Goal: Transaction & Acquisition: Book appointment/travel/reservation

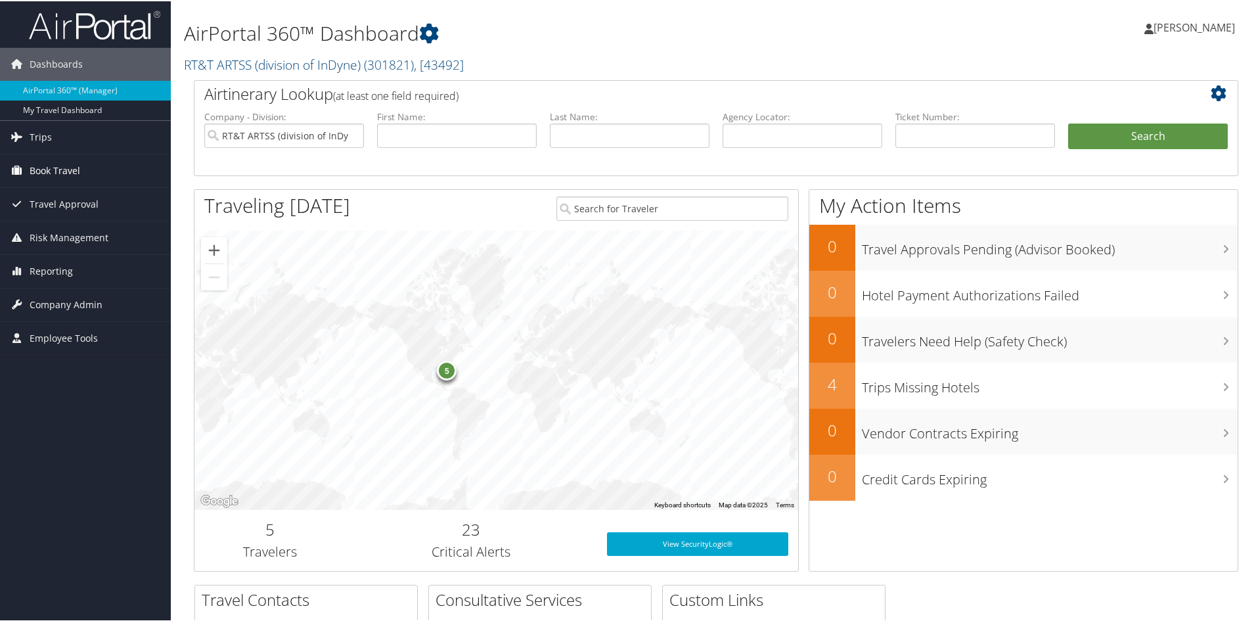
click at [54, 171] on span "Book Travel" at bounding box center [55, 169] width 51 height 33
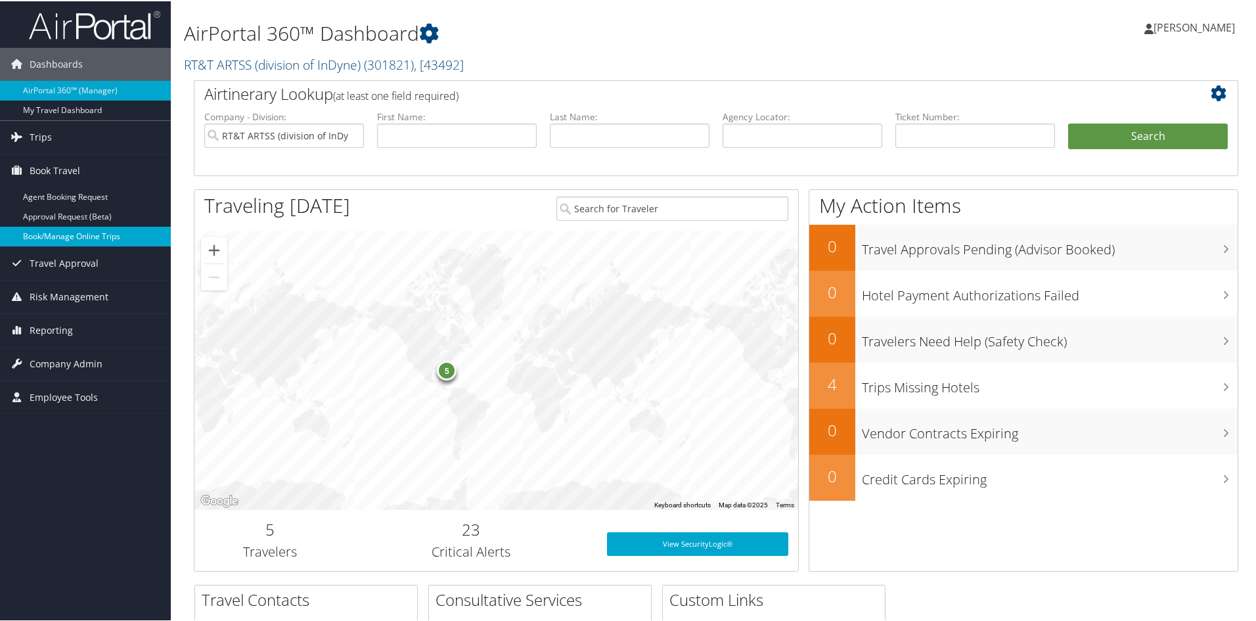
click at [69, 237] on link "Book/Manage Online Trips" at bounding box center [85, 235] width 171 height 20
